Goal: Find specific page/section: Find specific page/section

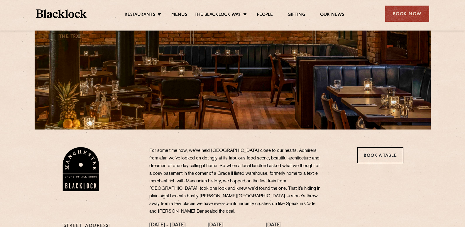
scroll to position [81, 0]
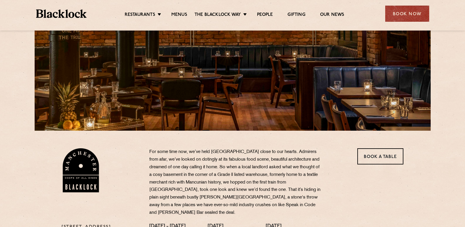
drag, startPoint x: 467, startPoint y: 50, endPoint x: 450, endPoint y: 75, distance: 30.2
click at [182, 15] on link "Menus" at bounding box center [179, 15] width 16 height 6
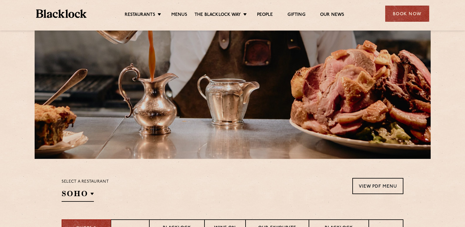
scroll to position [176, 0]
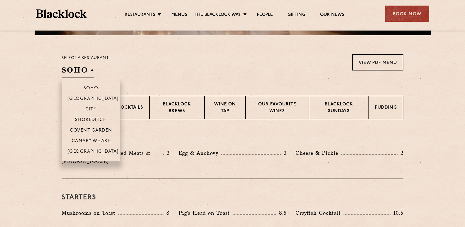
click at [77, 73] on h2 "SOHO" at bounding box center [78, 71] width 32 height 13
click at [86, 149] on p "[GEOGRAPHIC_DATA]" at bounding box center [92, 152] width 51 height 6
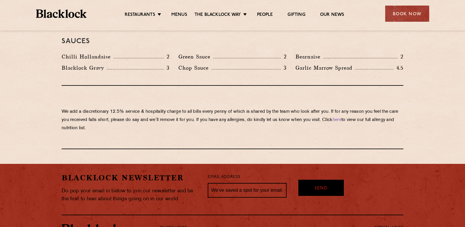
scroll to position [1048, 0]
